Goal: Task Accomplishment & Management: Manage account settings

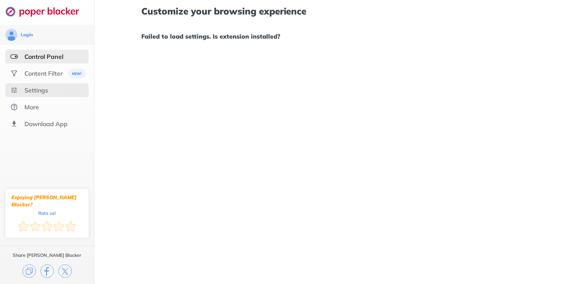
click at [37, 85] on div "Settings" at bounding box center [46, 90] width 83 height 14
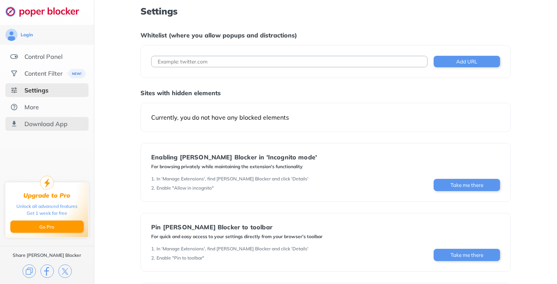
click at [67, 129] on div "Download App" at bounding box center [46, 124] width 83 height 14
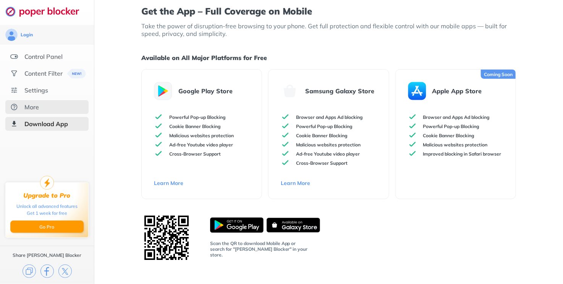
click at [66, 110] on div "More" at bounding box center [46, 107] width 83 height 14
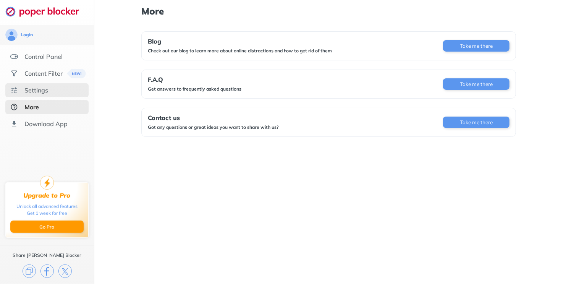
click at [53, 94] on div "Settings" at bounding box center [46, 90] width 83 height 14
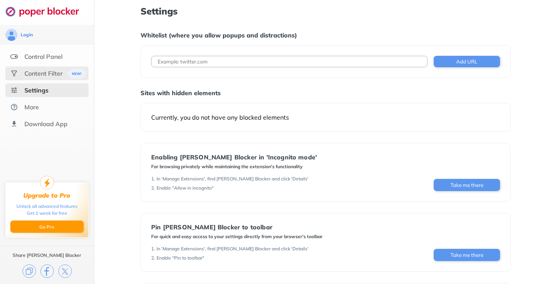
click at [58, 76] on div "Content Filter" at bounding box center [43, 73] width 38 height 8
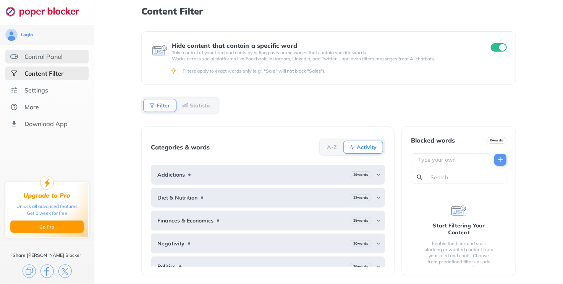
click at [56, 57] on div "Control Panel" at bounding box center [43, 57] width 38 height 8
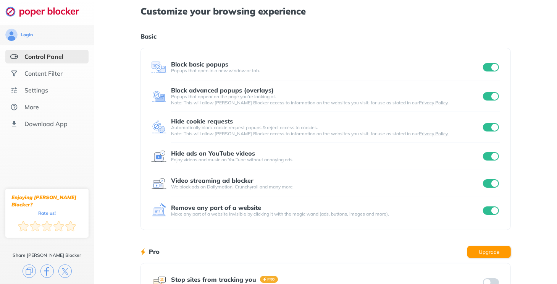
click at [492, 66] on input "checkbox" at bounding box center [491, 67] width 16 height 8
click at [492, 93] on input "checkbox" at bounding box center [491, 96] width 16 height 8
click at [488, 129] on input "checkbox" at bounding box center [491, 127] width 16 height 8
click at [489, 152] on input "checkbox" at bounding box center [491, 156] width 16 height 8
click at [493, 124] on input "checkbox" at bounding box center [491, 127] width 16 height 8
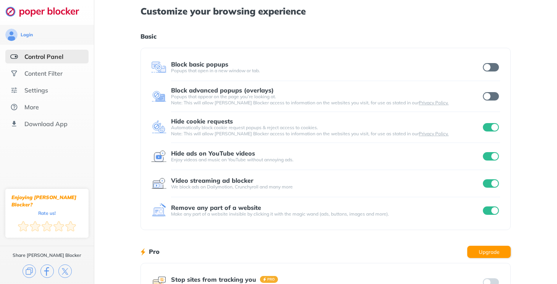
drag, startPoint x: 487, startPoint y: 159, endPoint x: 490, endPoint y: 151, distance: 8.2
click at [487, 159] on input "checkbox" at bounding box center [491, 156] width 16 height 8
click at [491, 130] on input "checkbox" at bounding box center [491, 127] width 16 height 8
click at [487, 186] on input "checkbox" at bounding box center [491, 183] width 16 height 8
click at [292, 215] on div "Make any part of a website invisible by clicking it with the magic wand (ads, b…" at bounding box center [326, 214] width 310 height 6
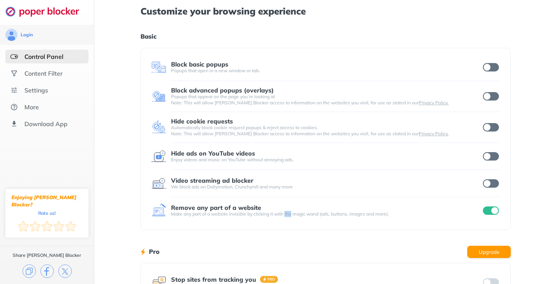
click at [292, 215] on div "Make any part of a website invisible by clicking it with the magic wand (ads, b…" at bounding box center [326, 214] width 310 height 6
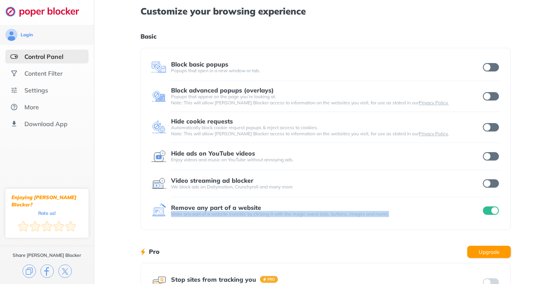
click at [292, 215] on div "Make any part of a website invisible by clicking it with the magic wand (ads, b…" at bounding box center [326, 214] width 310 height 6
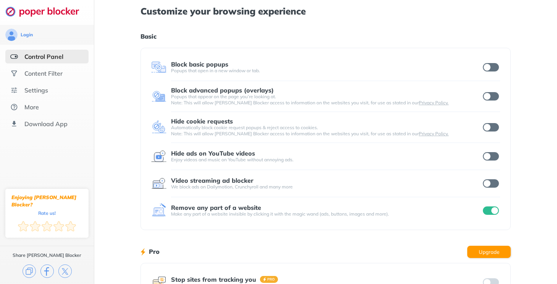
click at [487, 180] on input "checkbox" at bounding box center [491, 183] width 16 height 8
click at [491, 155] on input "checkbox" at bounding box center [491, 156] width 16 height 8
click at [61, 94] on div "Settings" at bounding box center [46, 90] width 83 height 14
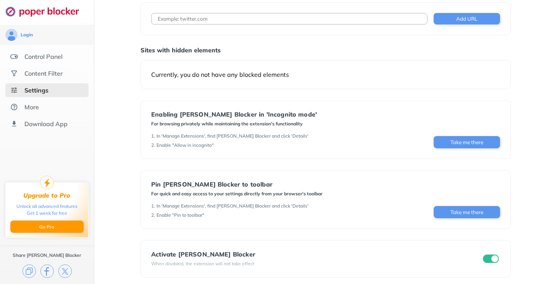
scroll to position [46, 0]
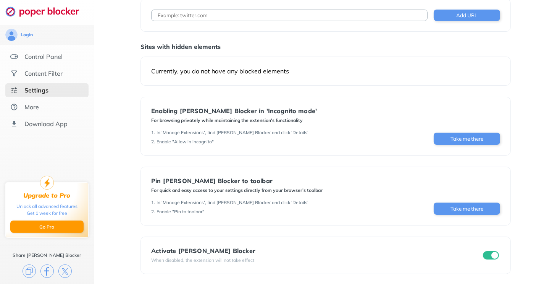
drag, startPoint x: 481, startPoint y: 30, endPoint x: 478, endPoint y: 39, distance: 9.4
click at [479, 32] on div "Settings Whitelist (where you allow popups and distractions) Add URL Sites with…" at bounding box center [325, 117] width 370 height 314
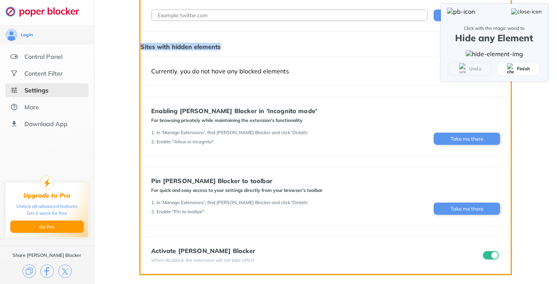
click at [537, 11] on img at bounding box center [526, 11] width 31 height 6
